Goal: Transaction & Acquisition: Purchase product/service

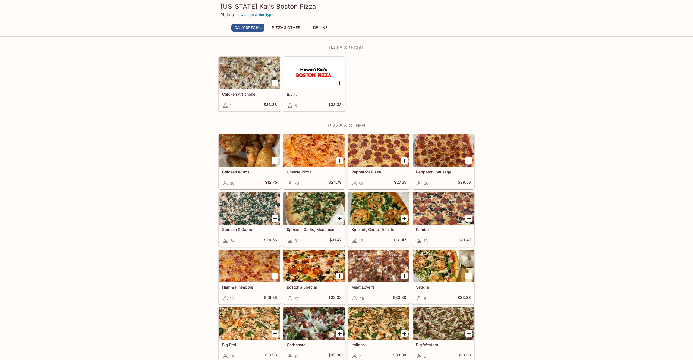
scroll to position [1, 0]
click at [326, 209] on div at bounding box center [314, 208] width 61 height 33
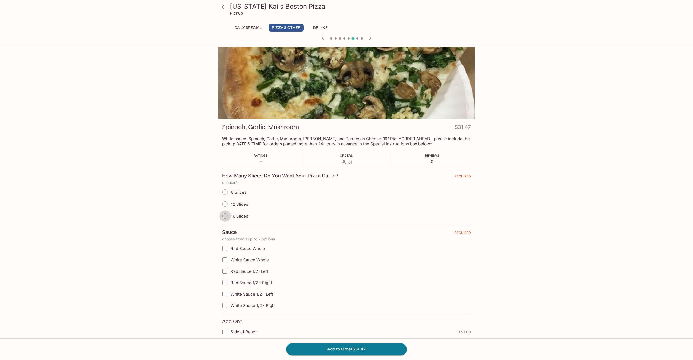
click at [225, 214] on input "16 Slices" at bounding box center [225, 215] width 11 height 11
radio input "true"
click at [352, 350] on button "Add to Order $31.47" at bounding box center [346, 349] width 121 height 12
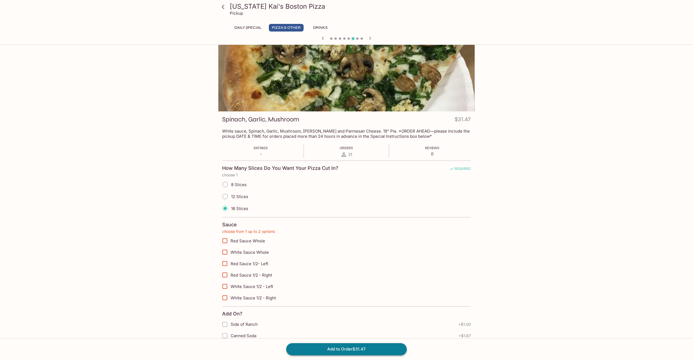
scroll to position [8, 0]
click at [349, 347] on button "Add to Order $31.47" at bounding box center [346, 349] width 121 height 12
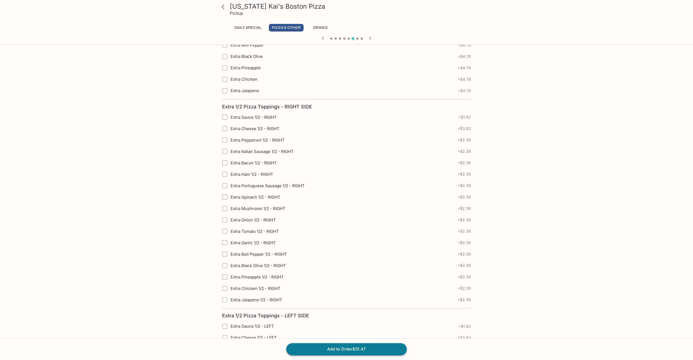
scroll to position [737, 0]
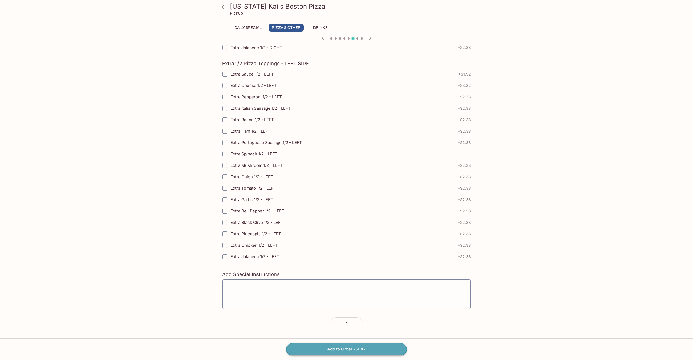
click at [341, 348] on button "Add to Order $31.47" at bounding box center [346, 349] width 121 height 12
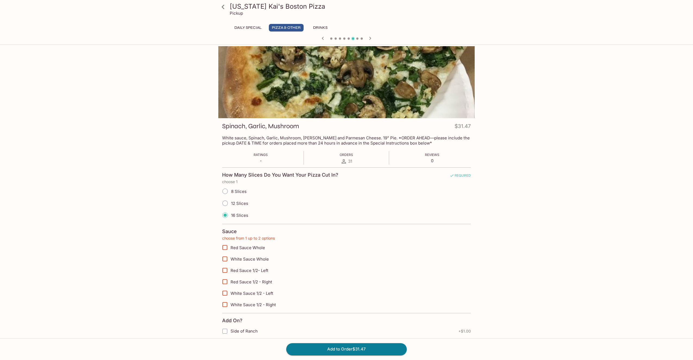
scroll to position [1, 0]
click at [225, 202] on input "12 Slices" at bounding box center [225, 202] width 11 height 11
radio input "true"
click at [365, 350] on button "Add to Order $31.47" at bounding box center [346, 349] width 121 height 12
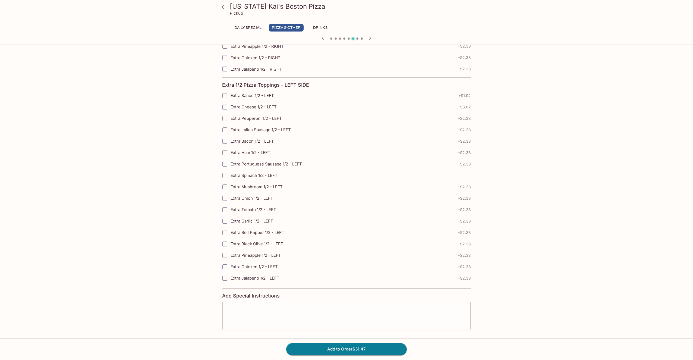
scroll to position [737, 0]
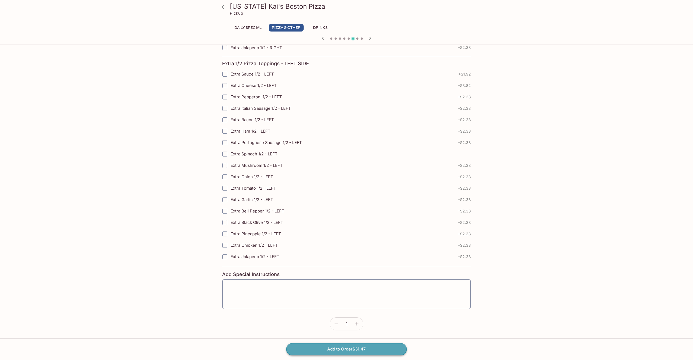
click at [360, 349] on button "Add to Order $31.47" at bounding box center [346, 349] width 121 height 12
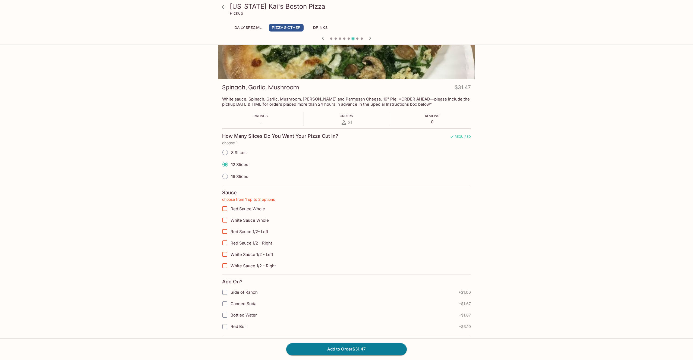
scroll to position [0, 0]
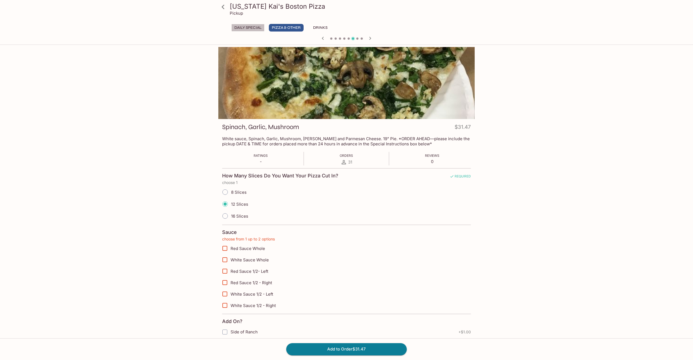
click at [248, 27] on button "Daily Special" at bounding box center [247, 28] width 33 height 8
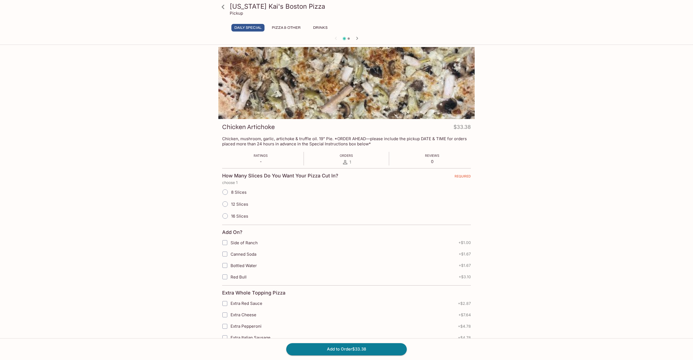
scroll to position [119, 0]
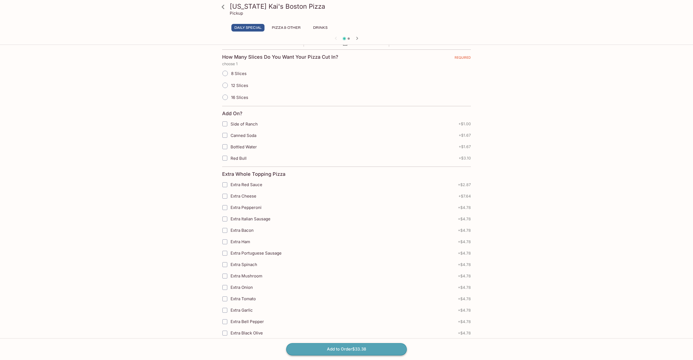
click at [341, 348] on button "Add to Order $33.38" at bounding box center [346, 349] width 121 height 12
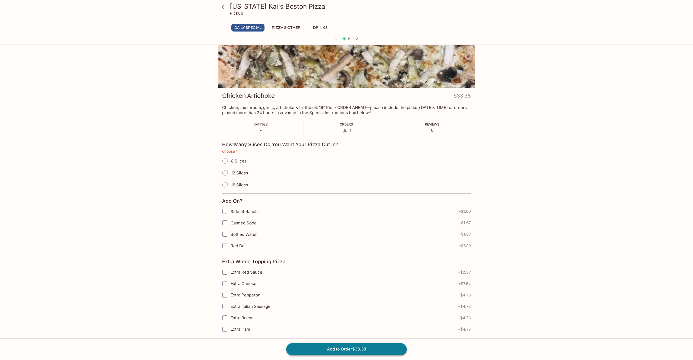
scroll to position [14, 0]
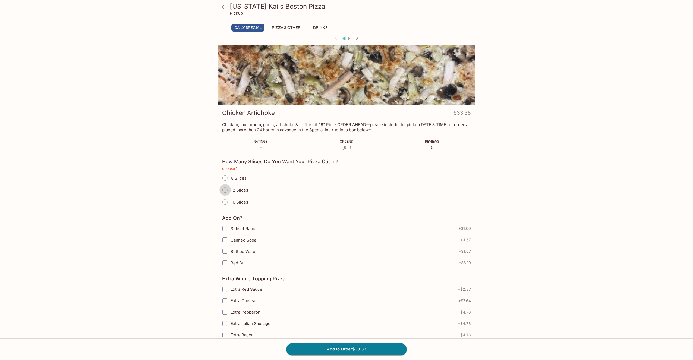
click at [226, 190] on input "12 Slices" at bounding box center [225, 189] width 11 height 11
radio input "true"
click at [363, 349] on button "Add to Order $33.38" at bounding box center [346, 349] width 121 height 12
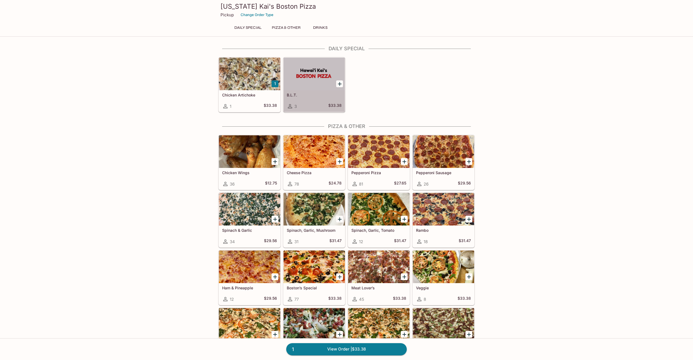
click at [329, 84] on div at bounding box center [314, 74] width 61 height 33
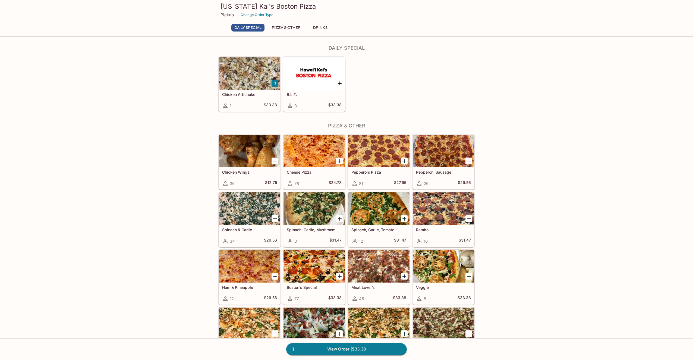
scroll to position [1, 0]
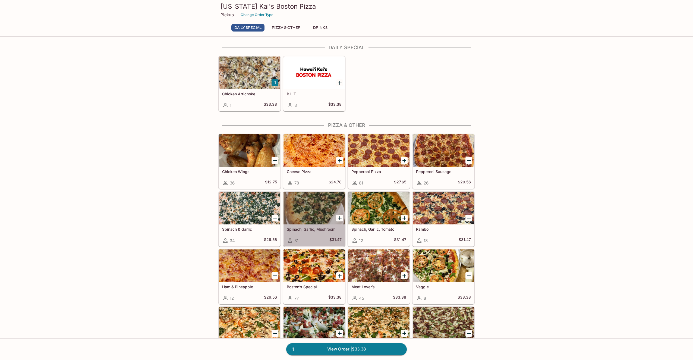
click at [311, 216] on div at bounding box center [314, 208] width 61 height 33
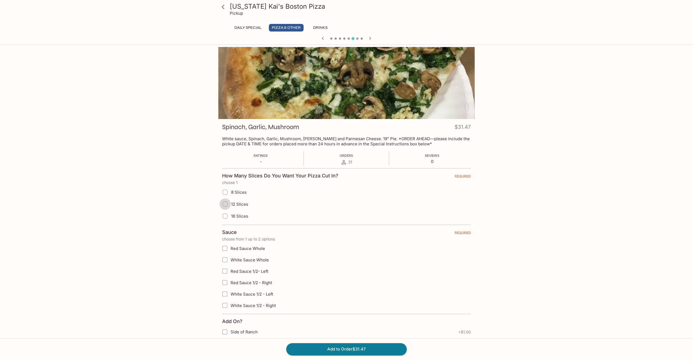
click at [227, 203] on input "12 Slices" at bounding box center [225, 203] width 11 height 11
radio input "true"
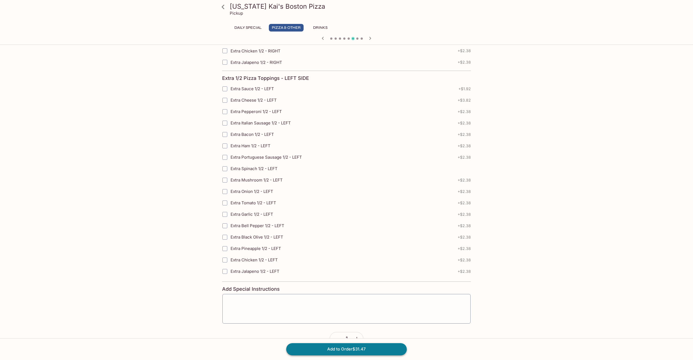
scroll to position [737, 0]
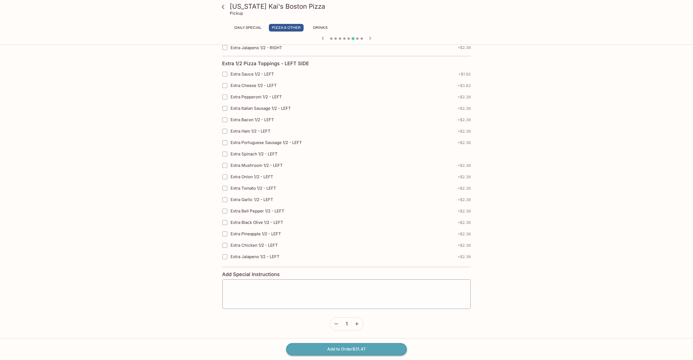
click at [358, 346] on button "Add to Order $31.47" at bounding box center [346, 349] width 121 height 12
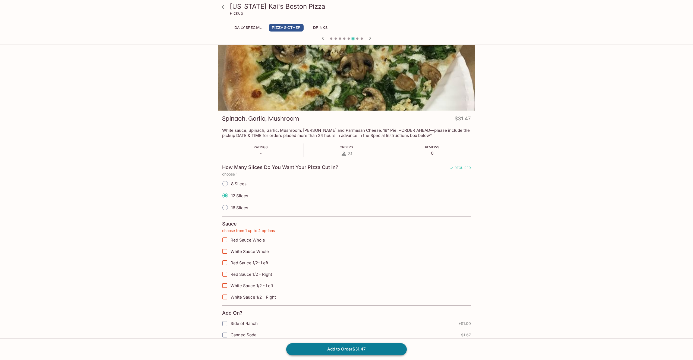
scroll to position [8, 0]
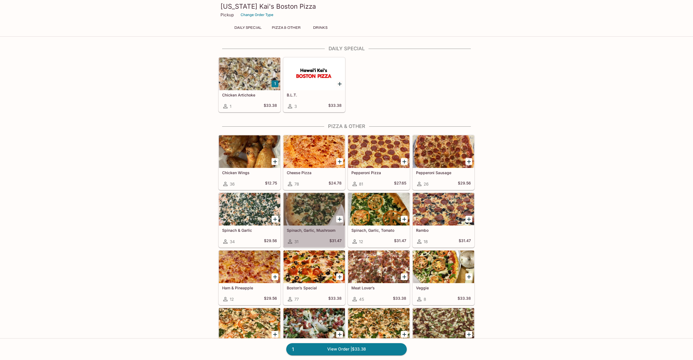
click at [315, 215] on div at bounding box center [314, 209] width 61 height 33
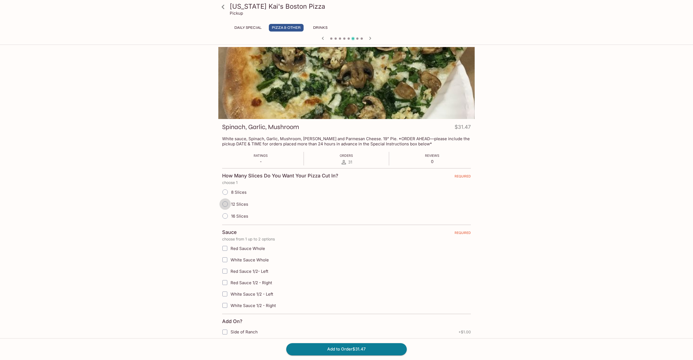
click at [225, 203] on input "12 Slices" at bounding box center [225, 203] width 11 height 11
radio input "true"
click at [339, 346] on button "Add to Order $31.47" at bounding box center [346, 349] width 121 height 12
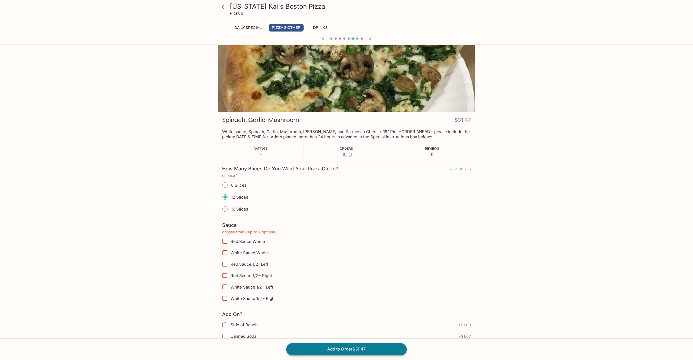
scroll to position [8, 0]
